Goal: Task Accomplishment & Management: Complete application form

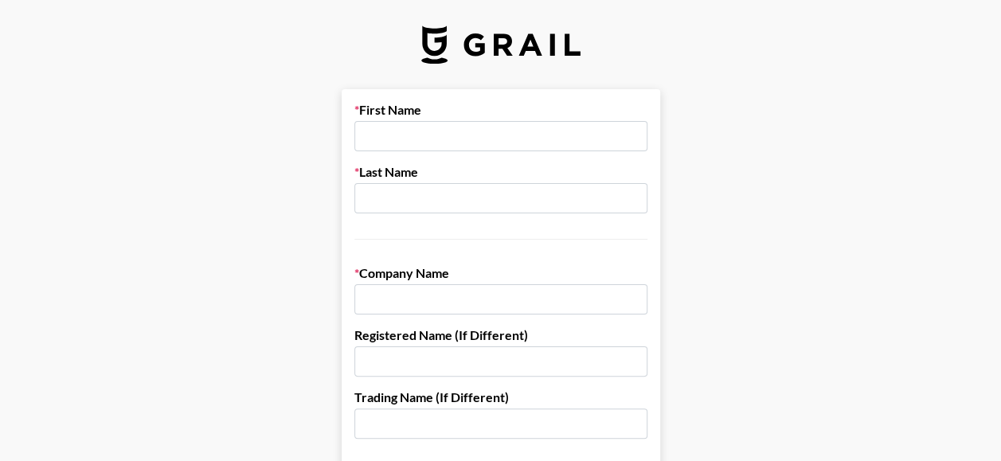
type input "[PERSON_NAME]"
click at [531, 292] on input "i.A. von Sony Music" at bounding box center [500, 299] width 293 height 30
type input "Strategic Artist & Repertoire"
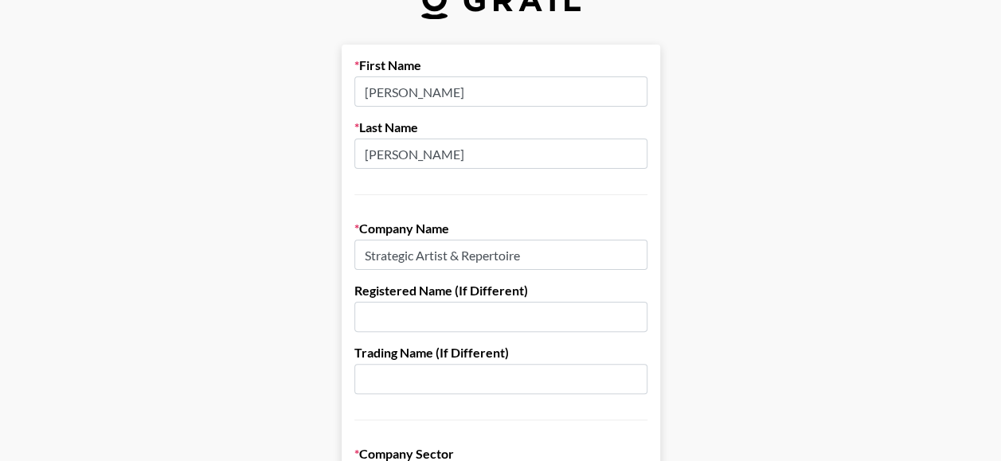
scroll to position [80, 0]
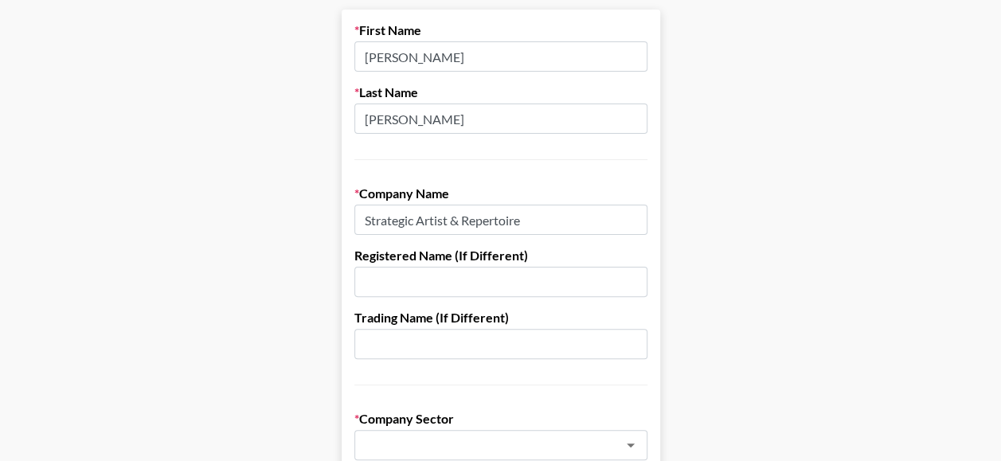
click at [521, 283] on input "text" at bounding box center [500, 282] width 293 height 30
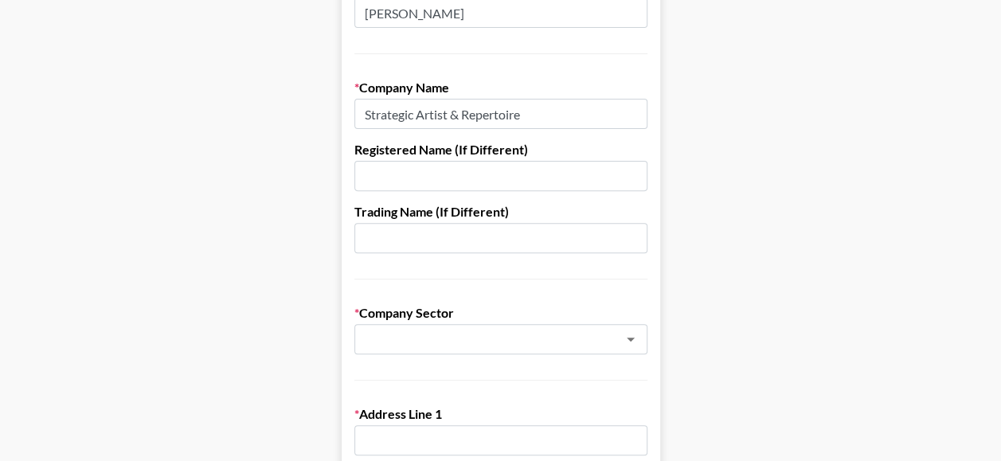
scroll to position [239, 0]
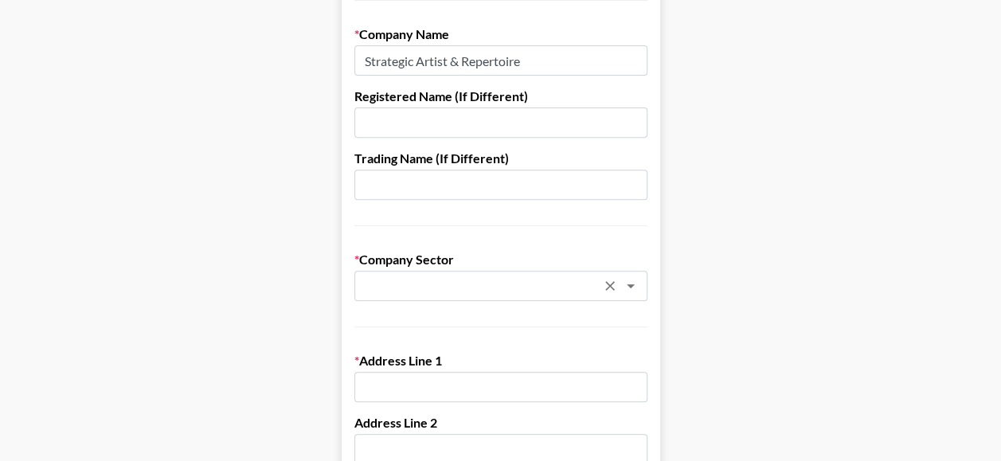
click at [532, 283] on input "text" at bounding box center [480, 286] width 232 height 18
type input "m"
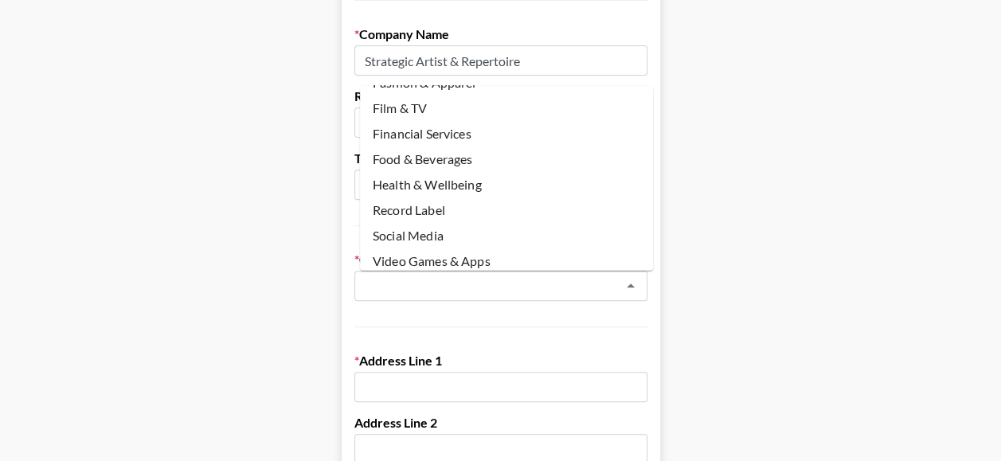
scroll to position [152, 0]
click at [473, 202] on li "Record Label" at bounding box center [506, 207] width 293 height 25
type input "Record Label"
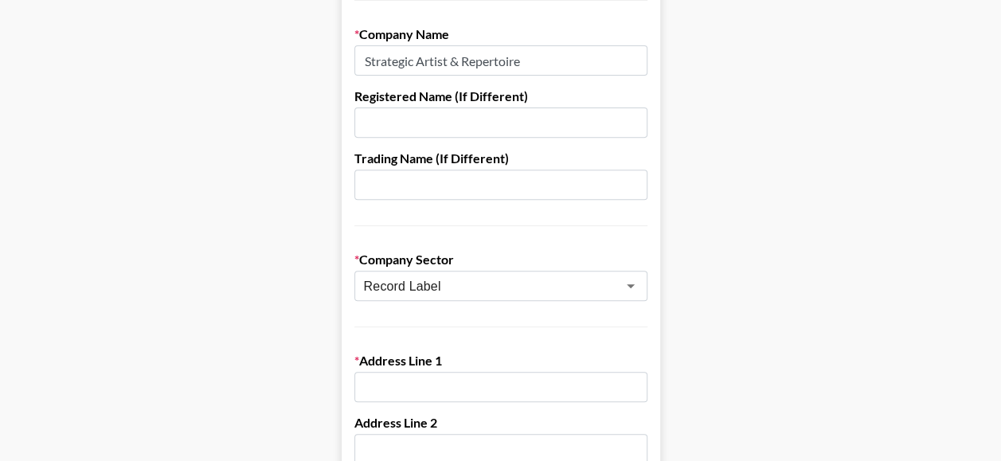
click at [634, 285] on icon "Open" at bounding box center [631, 286] width 8 height 4
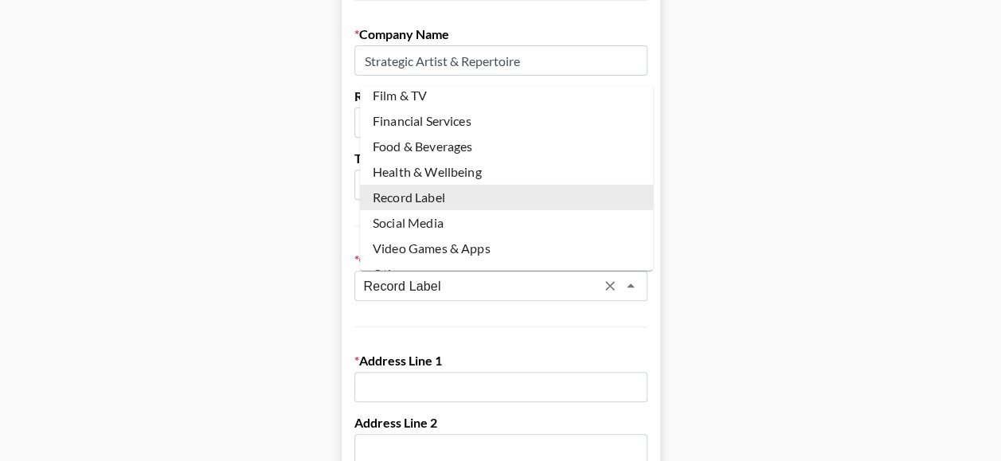
scroll to position [180, 0]
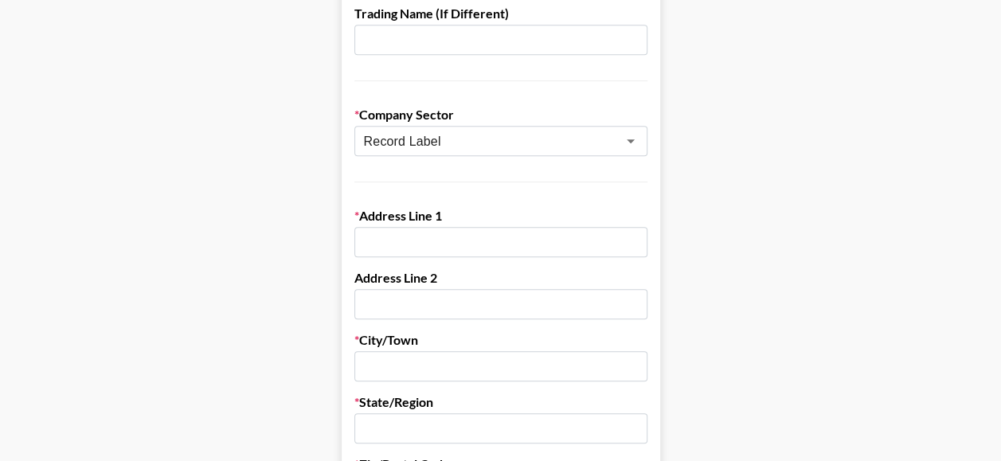
scroll to position [398, 0]
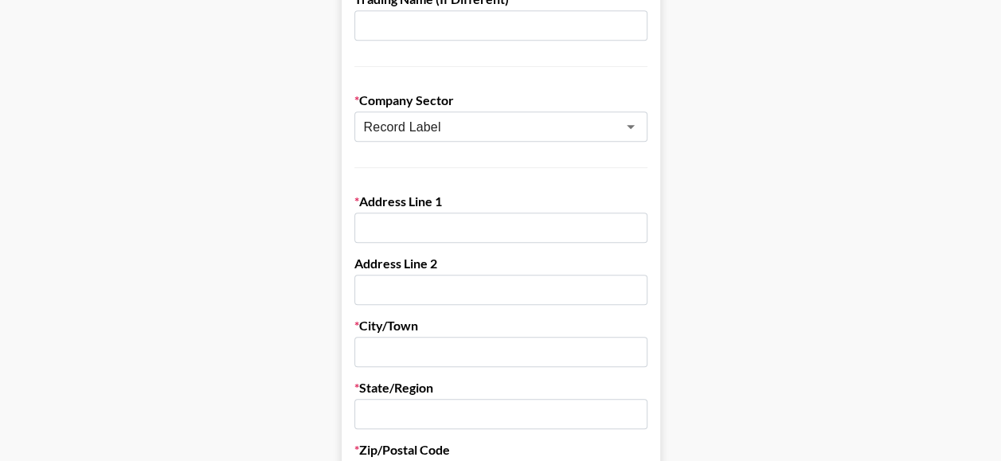
click at [498, 223] on input "text" at bounding box center [500, 228] width 293 height 30
type input "[STREET_ADDRESS]"
type input "[PERSON_NAME]"
type input "[GEOGRAPHIC_DATA]"
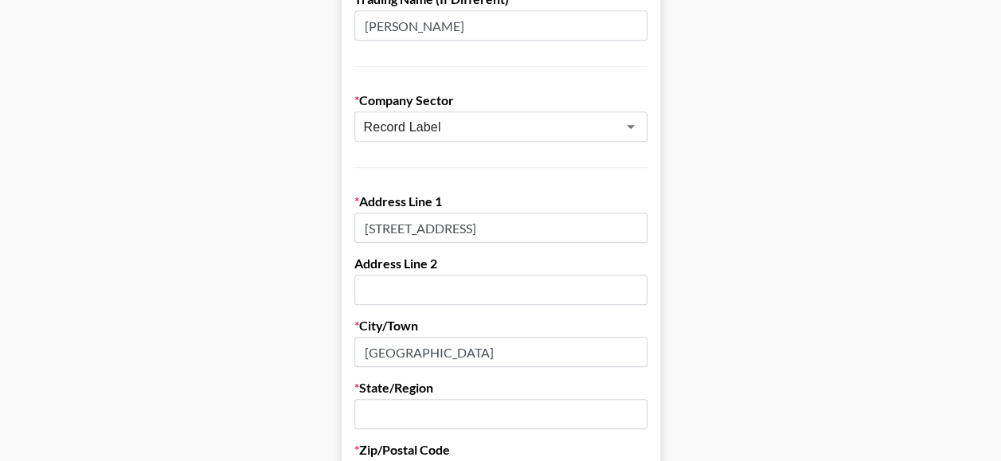
type input "81371"
type input "[PERSON_NAME][EMAIL_ADDRESS][DOMAIN_NAME]"
type input "01622093402"
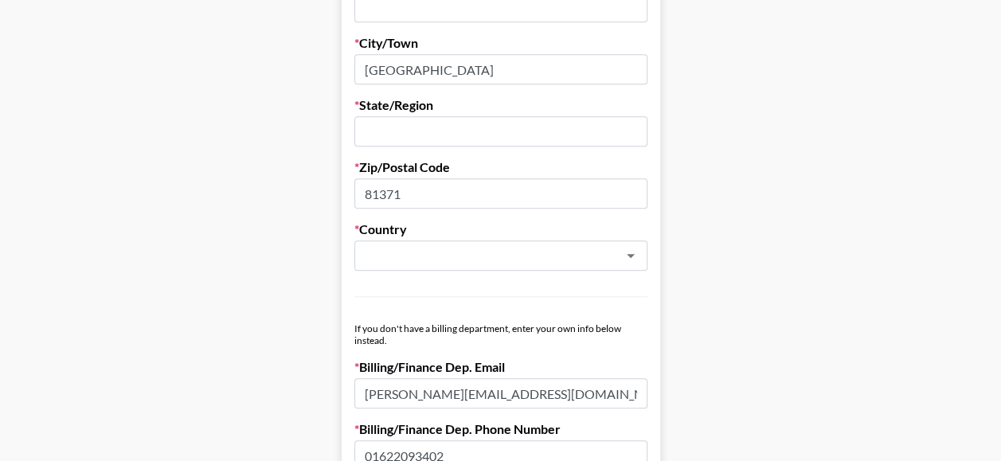
scroll to position [717, 0]
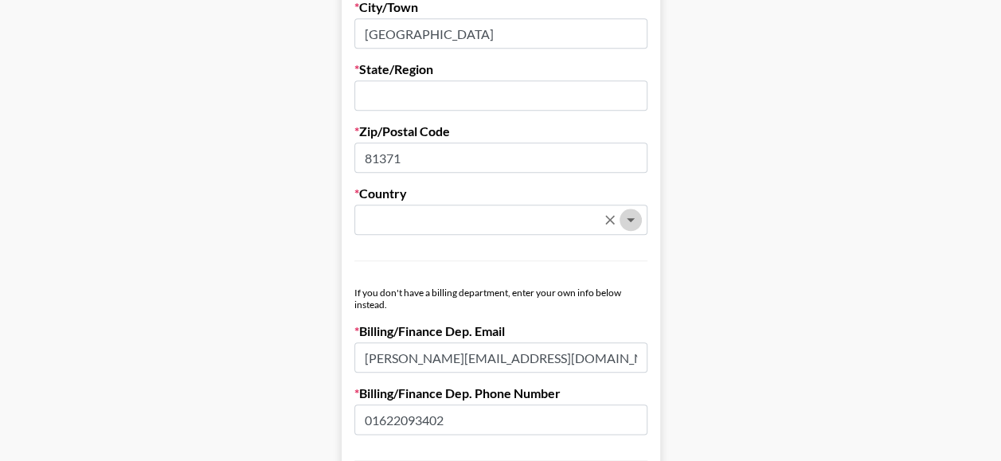
click at [639, 221] on icon "Open" at bounding box center [630, 219] width 19 height 19
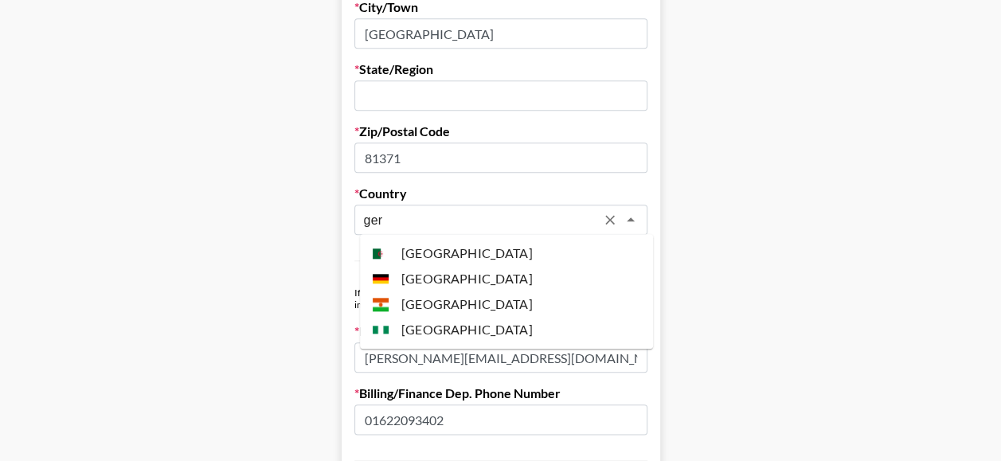
click at [538, 276] on li "[GEOGRAPHIC_DATA]" at bounding box center [506, 278] width 293 height 25
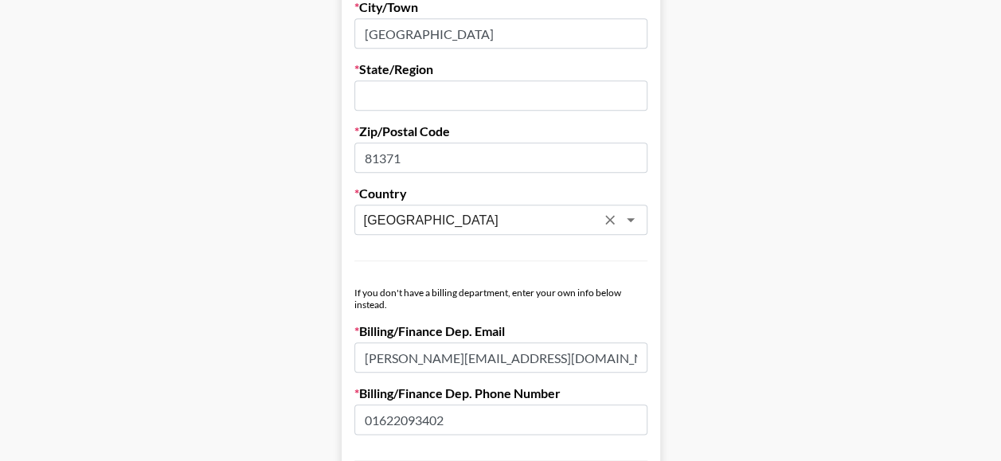
type input "[GEOGRAPHIC_DATA]"
click at [731, 248] on main "First Name [PERSON_NAME] Last Name [PERSON_NAME] Company Name Strategic Artist …" at bounding box center [500, 60] width 975 height 1375
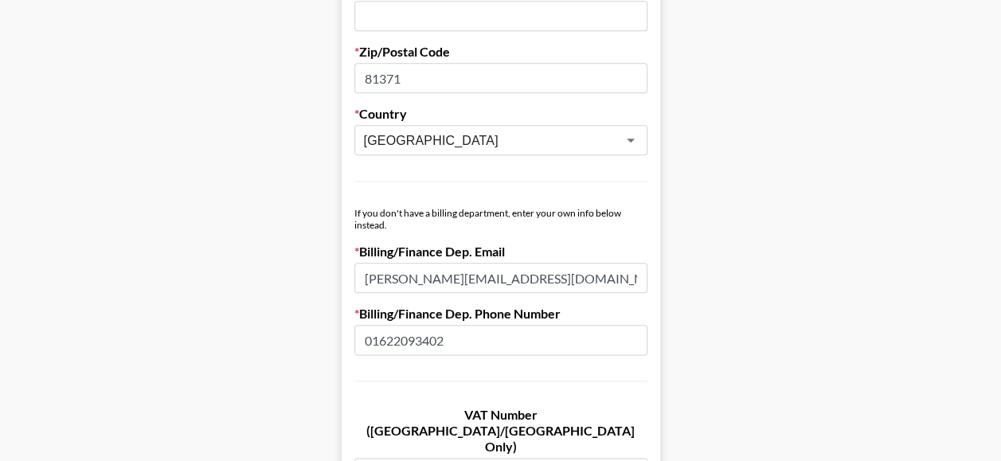
scroll to position [876, 0]
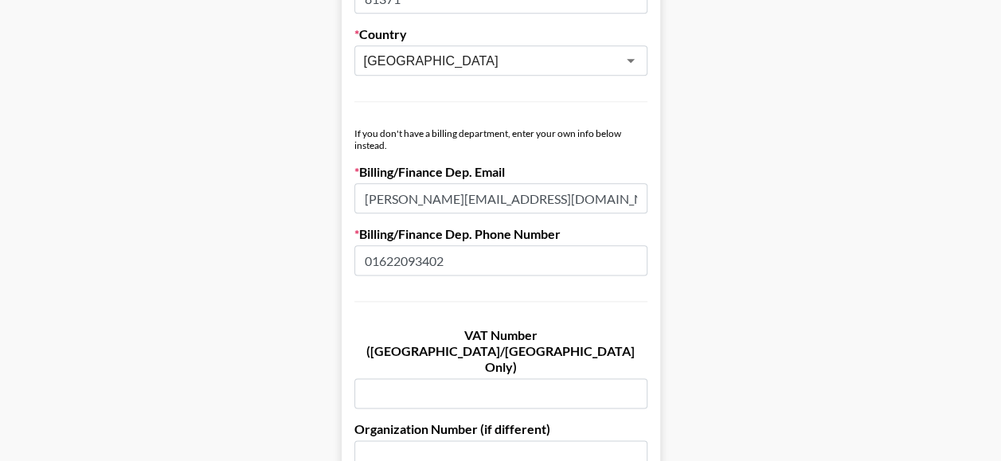
click at [469, 378] on input "text" at bounding box center [500, 393] width 293 height 30
paste input "DE 36 233 0629"
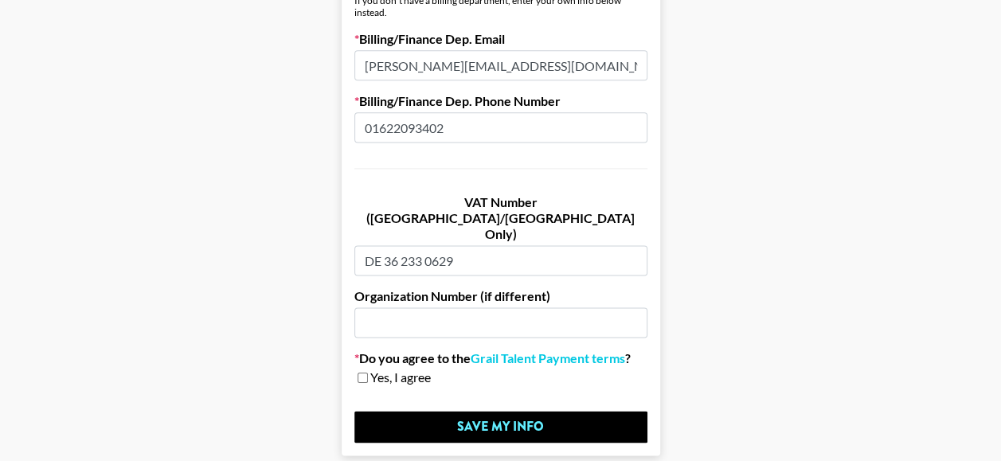
scroll to position [1035, 0]
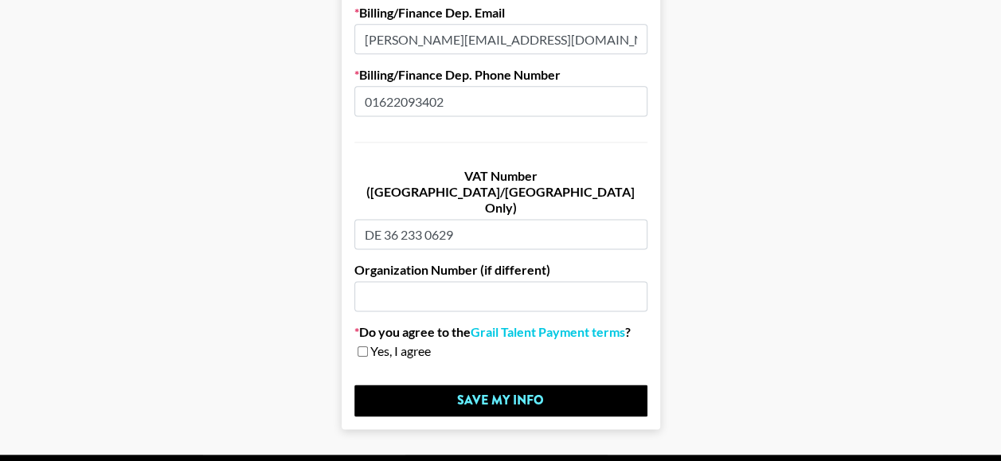
type input "DE 36 233 0629"
click at [502, 281] on input "text" at bounding box center [500, 296] width 293 height 30
click at [368, 346] on input "checkbox" at bounding box center [362, 351] width 10 height 11
checkbox input "true"
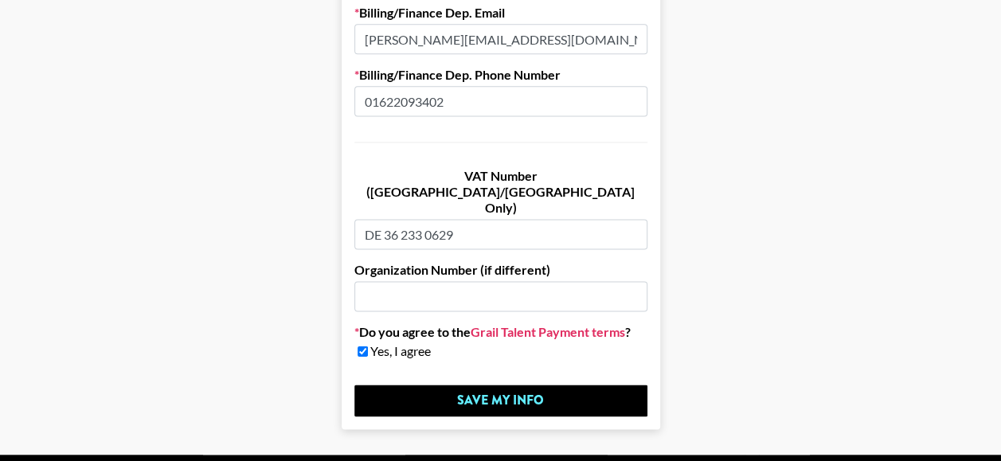
click at [570, 324] on link "Grail Talent Payment terms" at bounding box center [548, 332] width 154 height 16
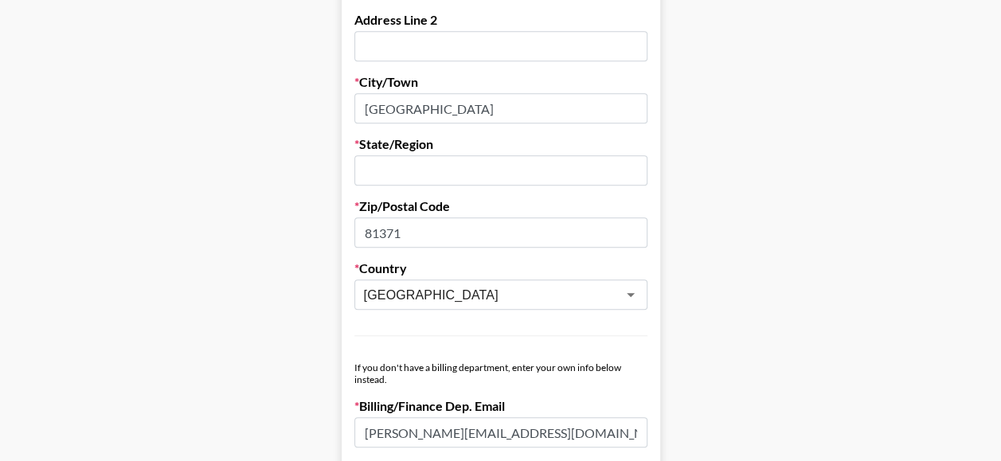
scroll to position [1059, 0]
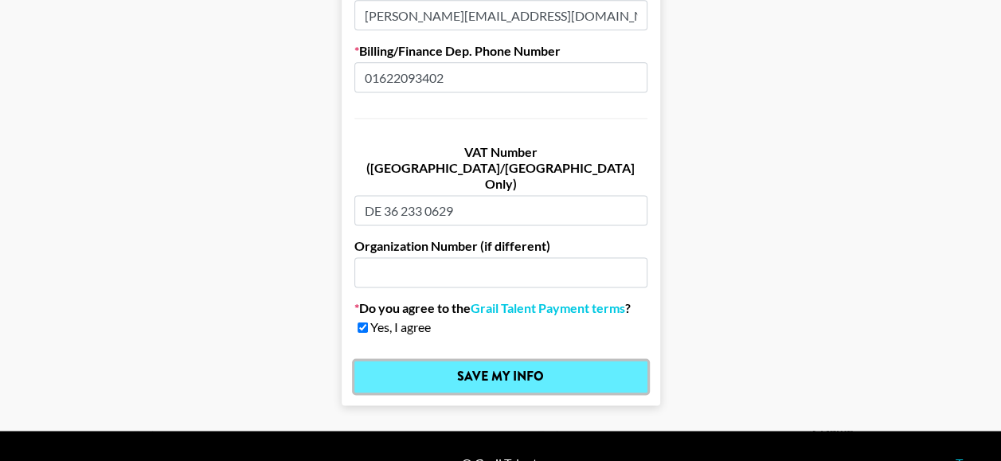
click at [525, 361] on input "Save My Info" at bounding box center [500, 377] width 293 height 32
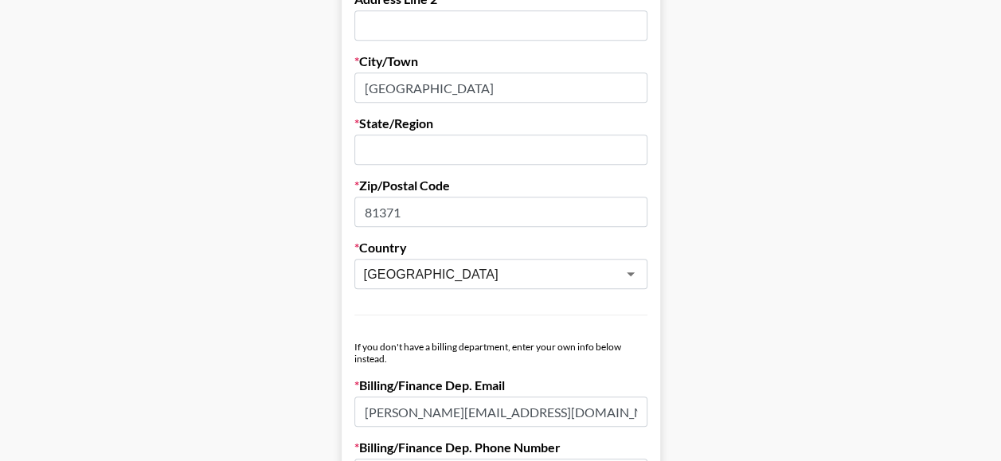
scroll to position [637, 0]
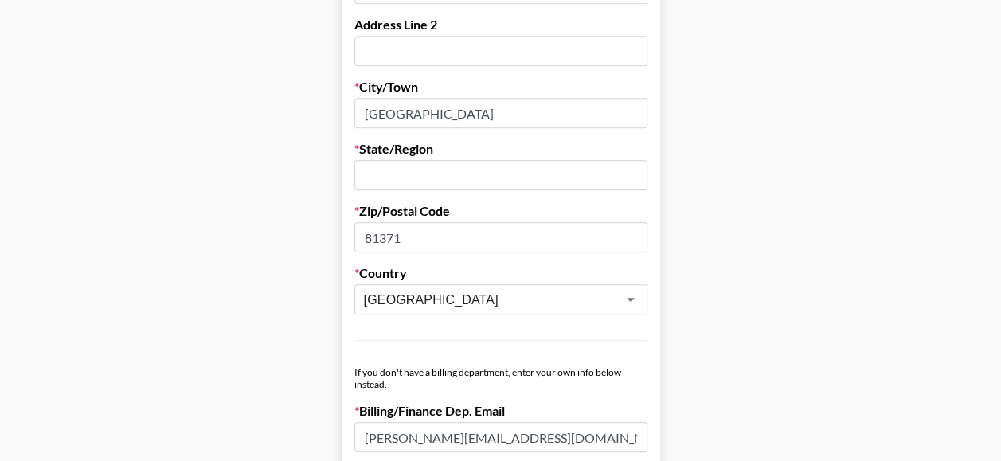
click at [417, 166] on input "text" at bounding box center [500, 175] width 293 height 30
type input "[GEOGRAPHIC_DATA]"
click at [770, 164] on main "First Name [PERSON_NAME] Last Name [PERSON_NAME] Company Name Strategic Artist …" at bounding box center [500, 139] width 975 height 1375
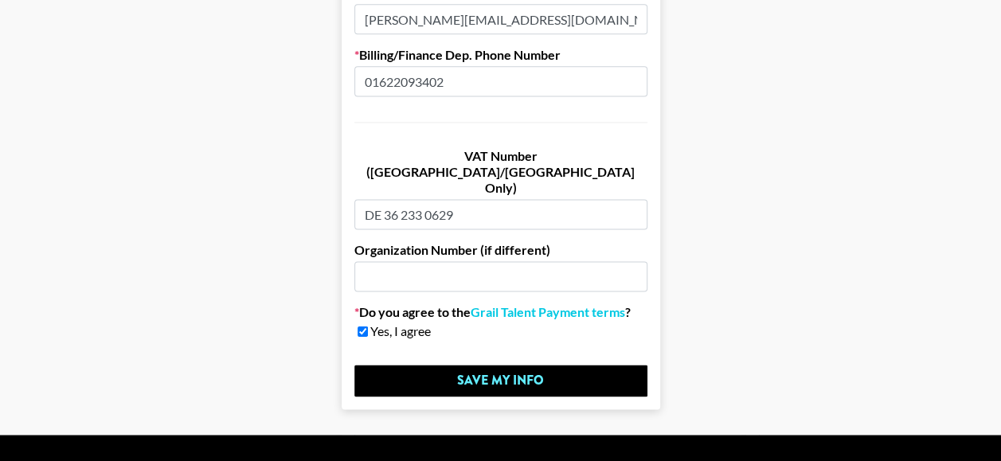
scroll to position [1059, 0]
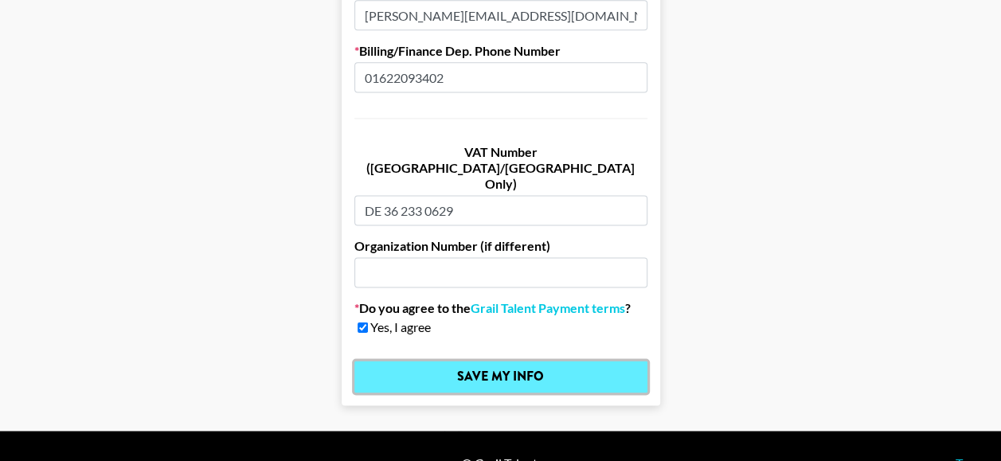
click at [546, 361] on input "Save My Info" at bounding box center [500, 377] width 293 height 32
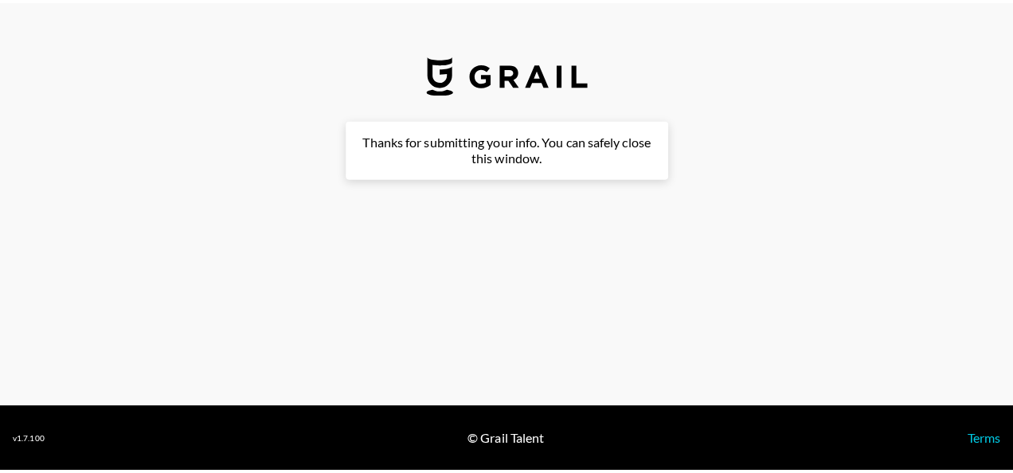
scroll to position [0, 0]
